Goal: Transaction & Acquisition: Purchase product/service

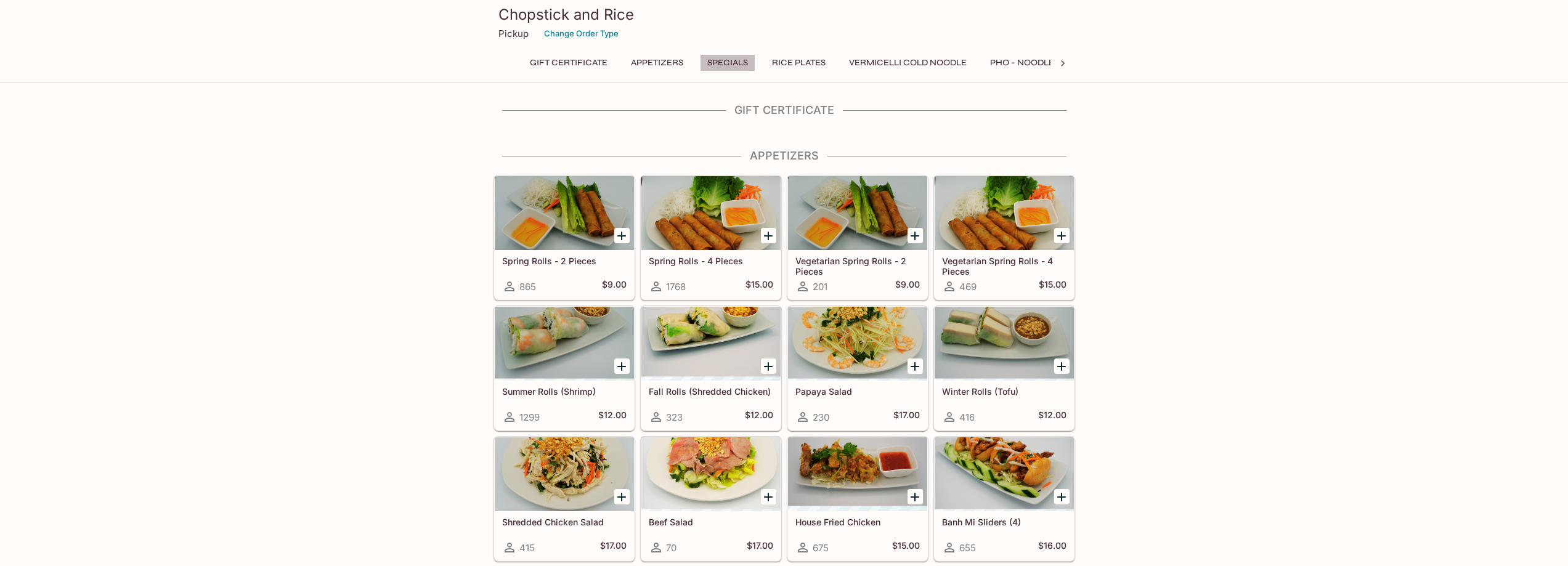
click at [734, 62] on button "Specials" at bounding box center [727, 62] width 55 height 18
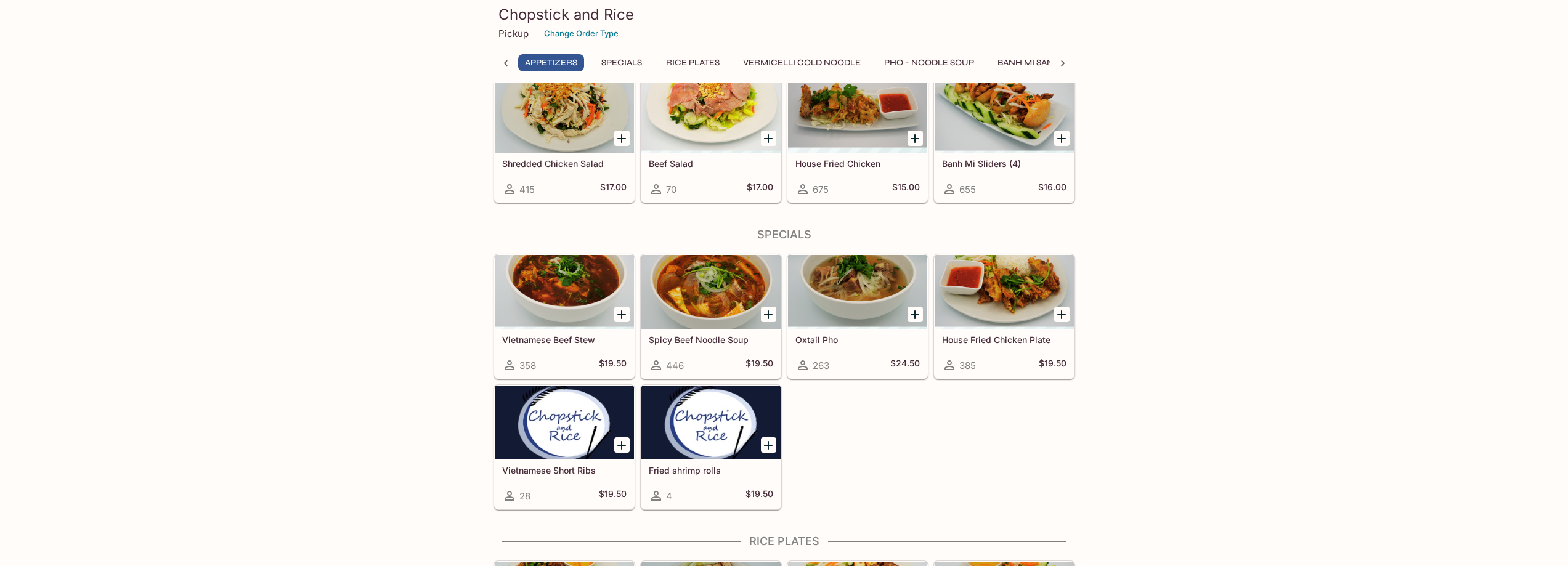
scroll to position [297, 0]
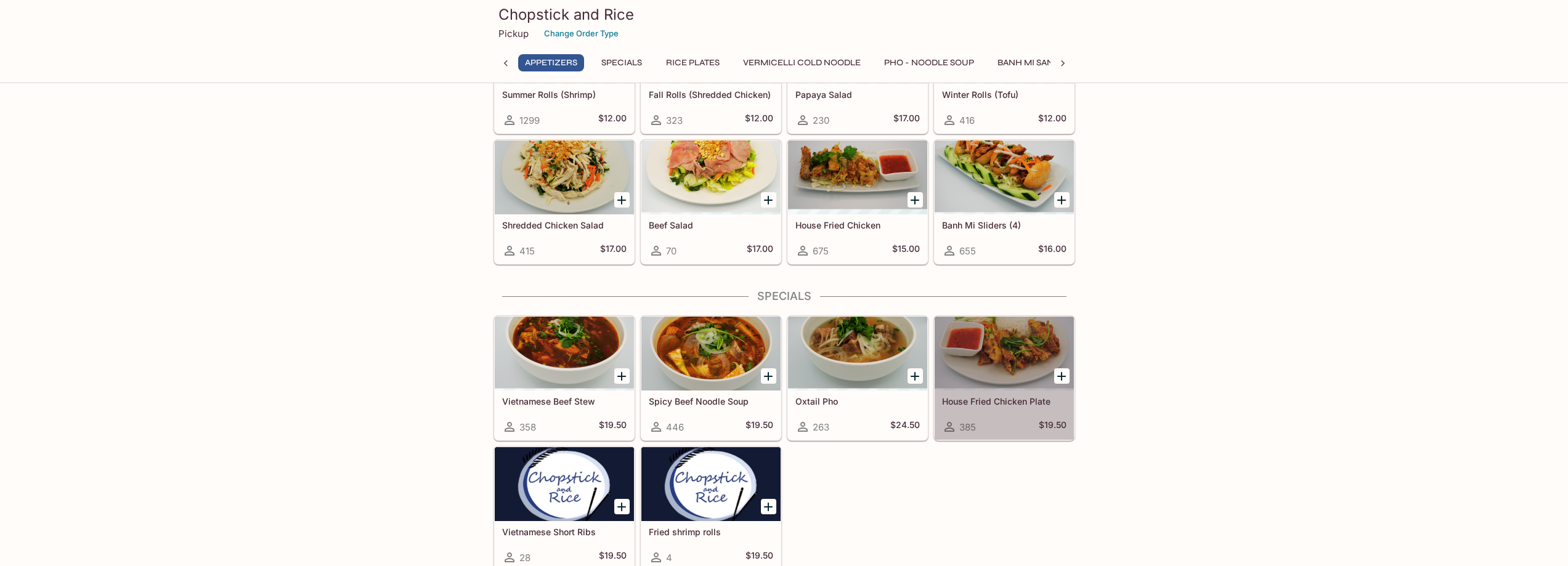
click at [999, 353] on div at bounding box center [1004, 353] width 140 height 74
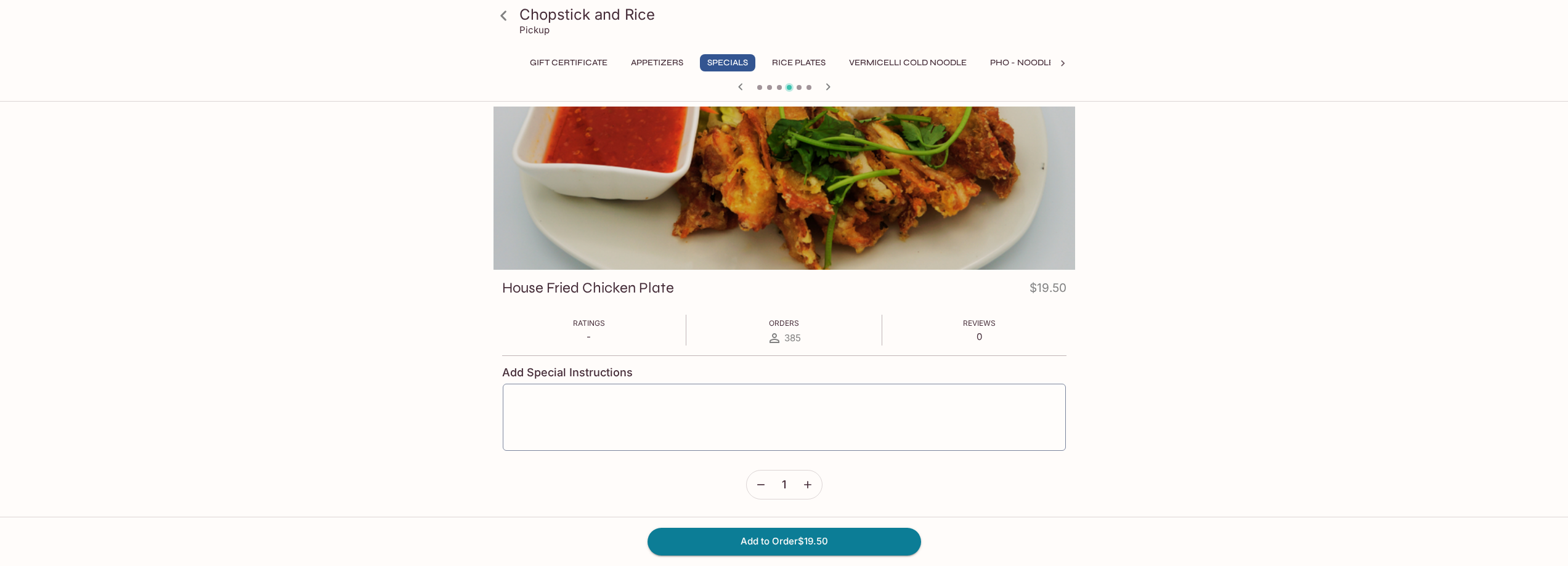
click at [1216, 309] on div "Chopstick and Rice Pickup Gift Certificate Appetizers Specials Rice Plates Verm…" at bounding box center [784, 389] width 1568 height 566
click at [716, 62] on button "Specials" at bounding box center [727, 62] width 55 height 18
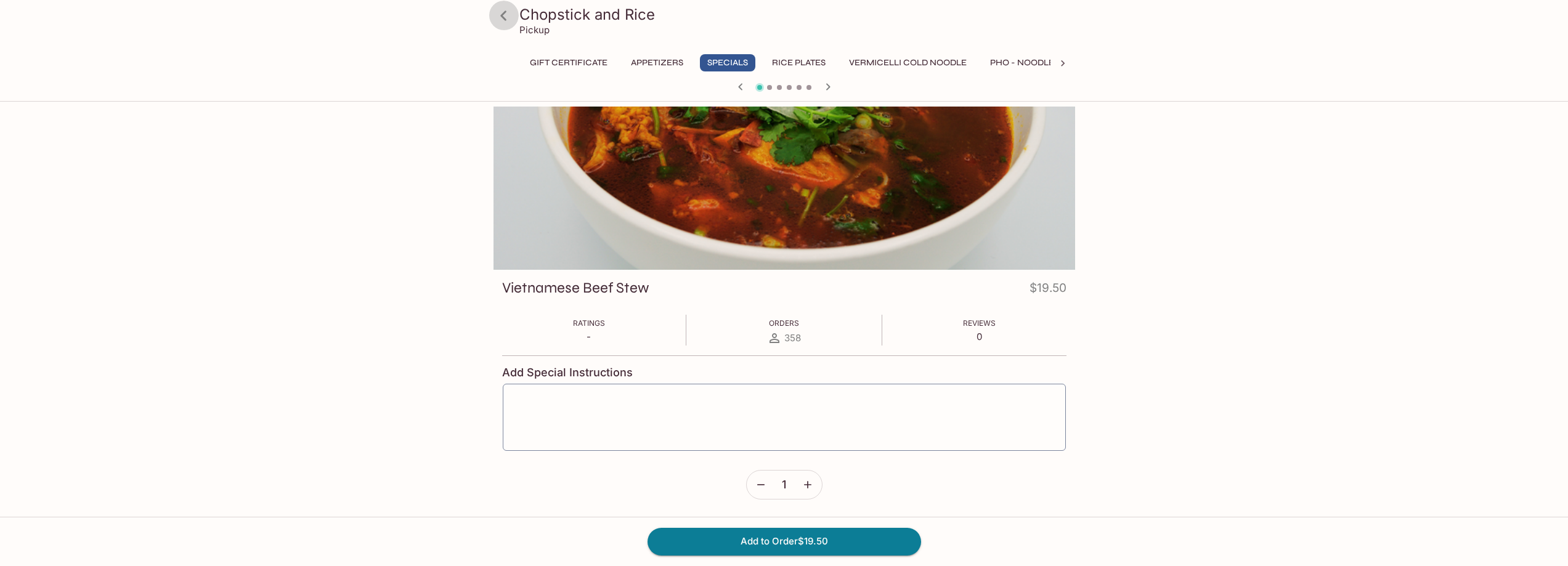
click at [504, 11] on icon at bounding box center [503, 15] width 22 height 22
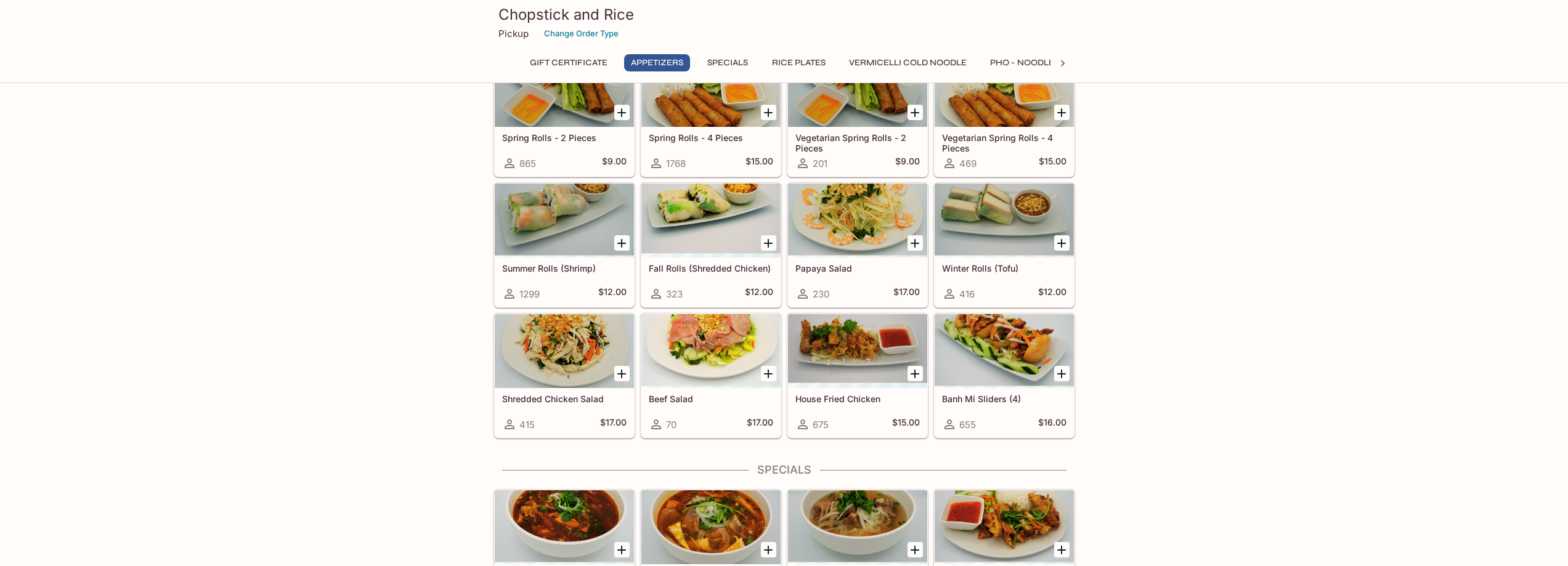
scroll to position [246, 0]
